Goal: Information Seeking & Learning: Check status

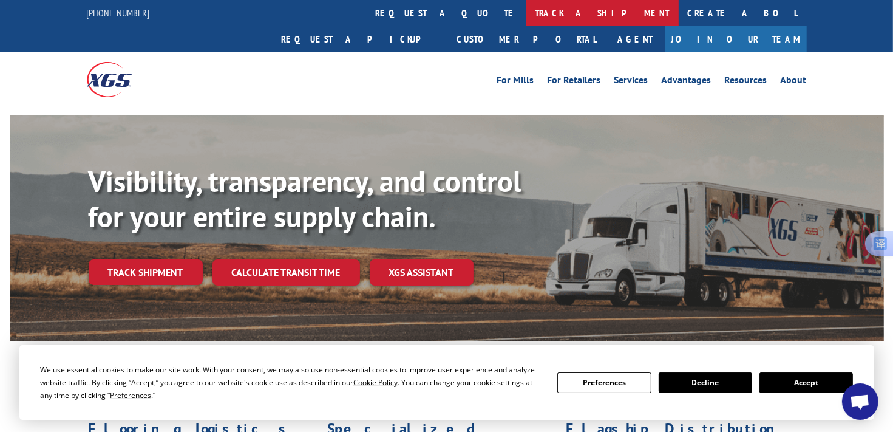
click at [526, 16] on link "track a shipment" at bounding box center [602, 13] width 152 height 26
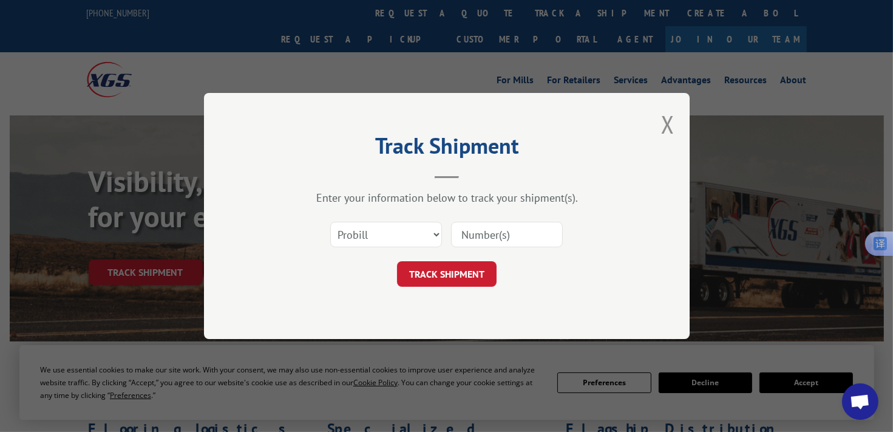
click at [475, 234] on input at bounding box center [507, 235] width 112 height 26
paste input "17504195"
type input "17504195"
click at [452, 273] on button "TRACK SHIPMENT" at bounding box center [447, 274] width 100 height 26
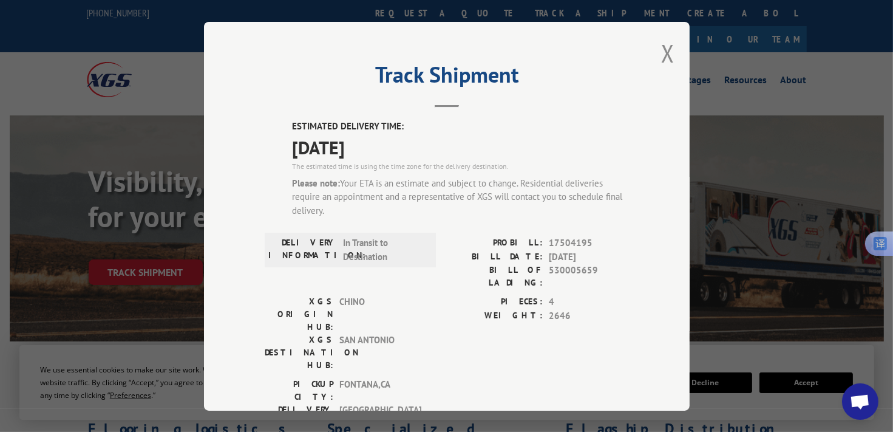
click at [654, 53] on div "Track Shipment ESTIMATED DELIVERY TIME: [DATE] The estimated time is using the …" at bounding box center [447, 216] width 486 height 389
click at [670, 53] on div "Track Shipment ESTIMATED DELIVERY TIME: [DATE] The estimated time is using the …" at bounding box center [447, 216] width 486 height 389
click at [668, 53] on button "Close modal" at bounding box center [667, 53] width 13 height 32
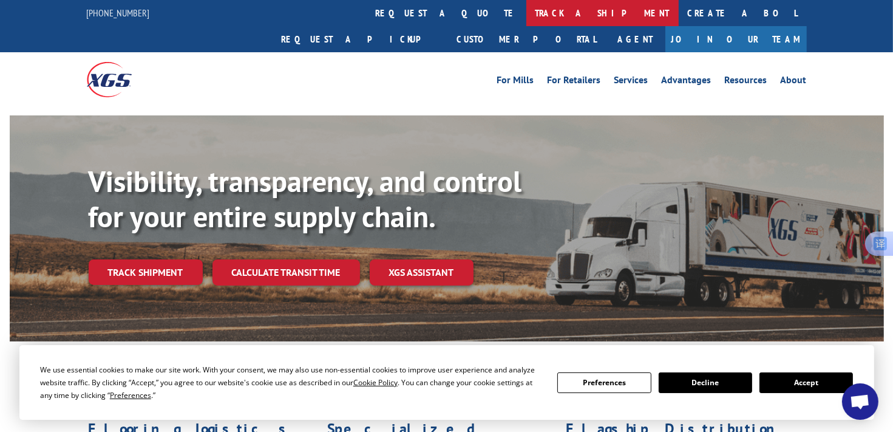
click at [526, 15] on link "track a shipment" at bounding box center [602, 13] width 152 height 26
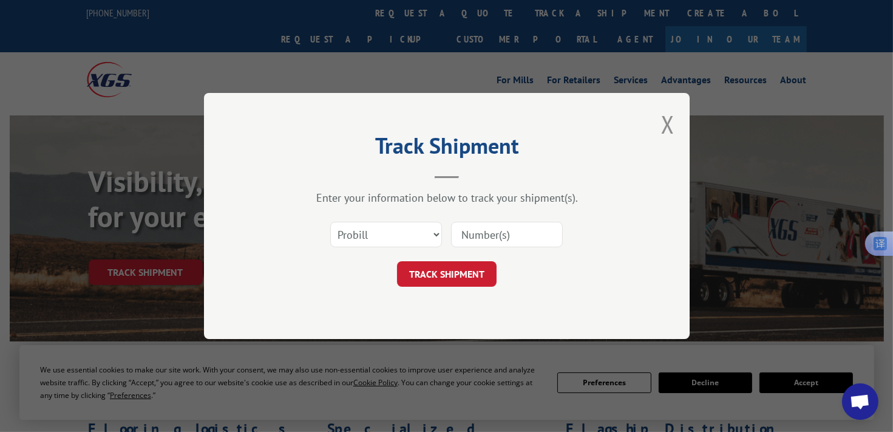
click at [525, 233] on input at bounding box center [507, 235] width 112 height 26
paste input "17496492"
type input "17496492"
click at [464, 273] on button "TRACK SHIPMENT" at bounding box center [447, 274] width 100 height 26
